Goal: Check status

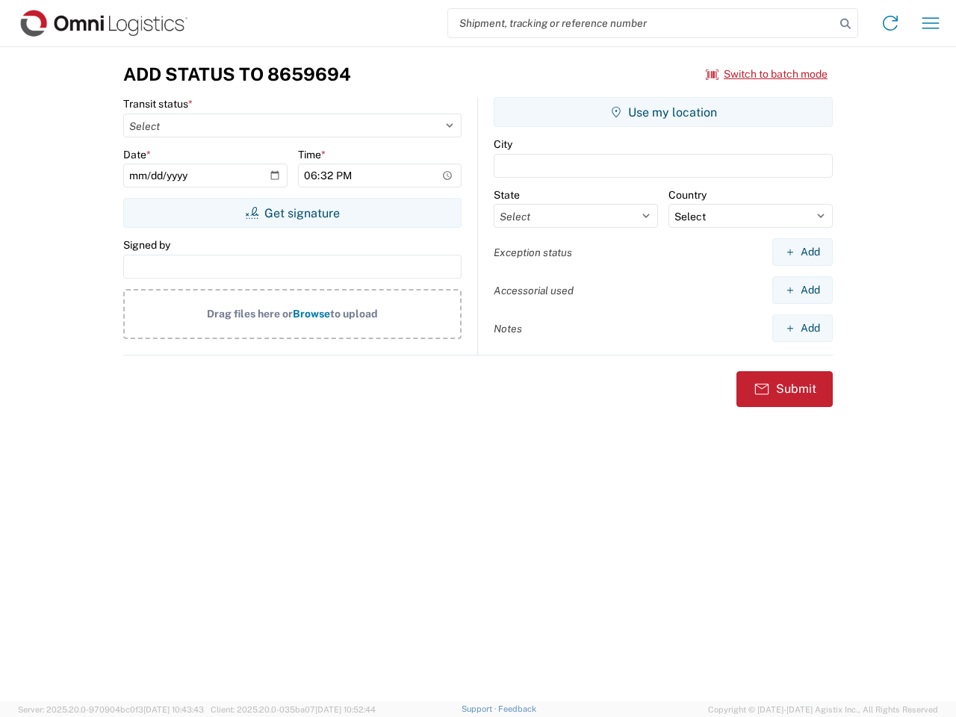
click at [642, 23] on input "search" at bounding box center [641, 23] width 387 height 28
click at [846, 24] on icon at bounding box center [845, 23] width 21 height 21
click at [890, 23] on icon at bounding box center [890, 23] width 24 height 24
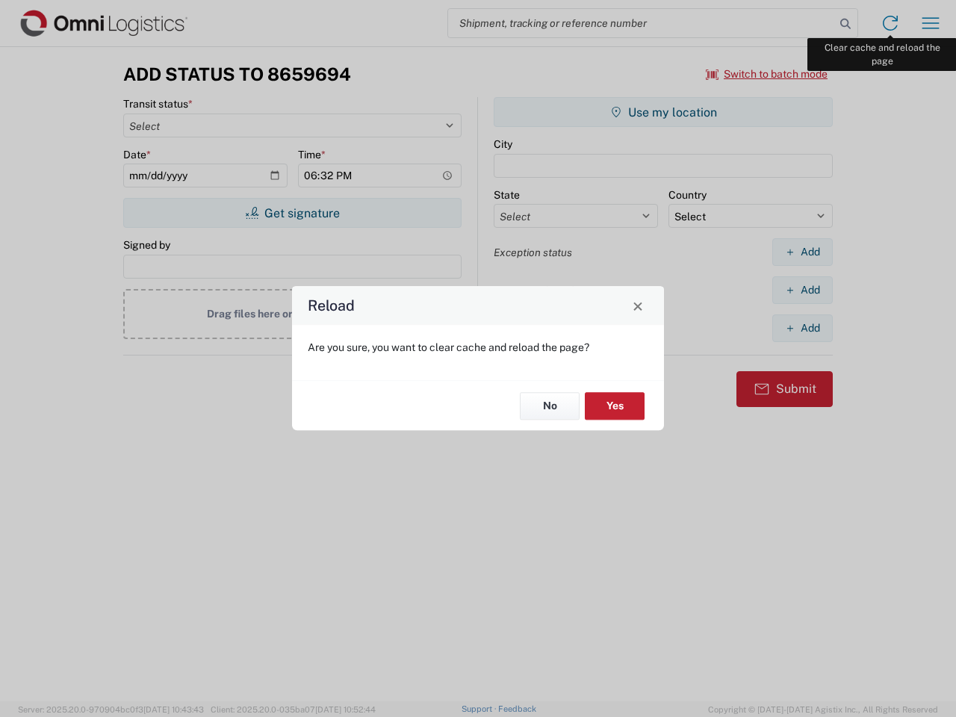
click at [931, 23] on div "Reload Are you sure, you want to clear cache and reload the page? No Yes" at bounding box center [478, 358] width 956 height 717
click at [767, 74] on div "Reload Are you sure, you want to clear cache and reload the page? No Yes" at bounding box center [478, 358] width 956 height 717
click at [292, 213] on div "Reload Are you sure, you want to clear cache and reload the page? No Yes" at bounding box center [478, 358] width 956 height 717
click at [663, 112] on div "Reload Are you sure, you want to clear cache and reload the page? No Yes" at bounding box center [478, 358] width 956 height 717
click at [802, 252] on div "Reload Are you sure, you want to clear cache and reload the page? No Yes" at bounding box center [478, 358] width 956 height 717
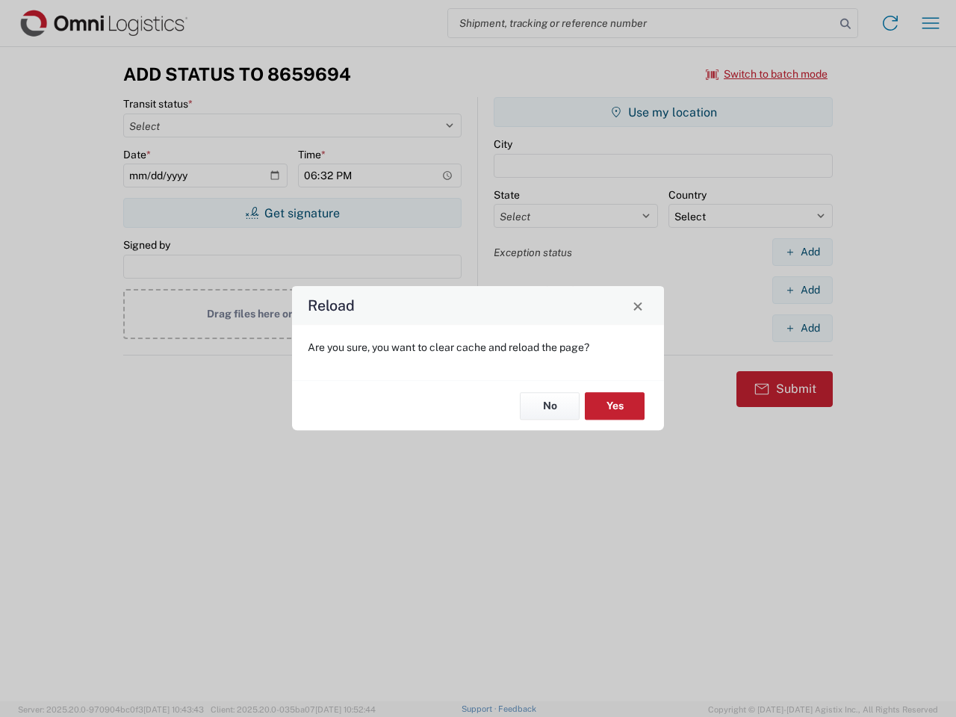
click at [802, 290] on div "Reload Are you sure, you want to clear cache and reload the page? No Yes" at bounding box center [478, 358] width 956 height 717
click at [802, 328] on div "Reload Are you sure, you want to clear cache and reload the page? No Yes" at bounding box center [478, 358] width 956 height 717
